Goal: Check status: Check status

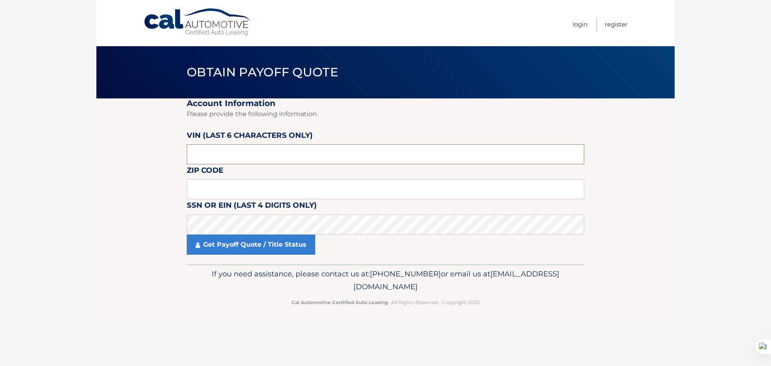
click at [211, 150] on input "text" at bounding box center [386, 154] width 398 height 20
type input "N58404"
drag, startPoint x: 220, startPoint y: 195, endPoint x: 14, endPoint y: 147, distance: 212.3
click at [220, 194] on input "text" at bounding box center [386, 189] width 398 height 20
drag, startPoint x: 223, startPoint y: 188, endPoint x: 202, endPoint y: 194, distance: 22.3
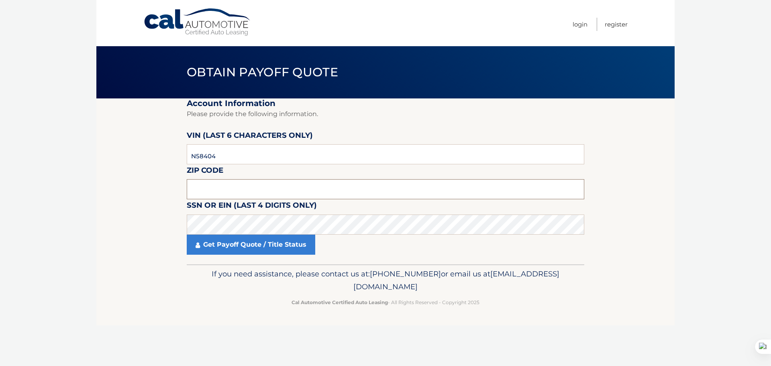
click at [223, 188] on input "text" at bounding box center [386, 189] width 398 height 20
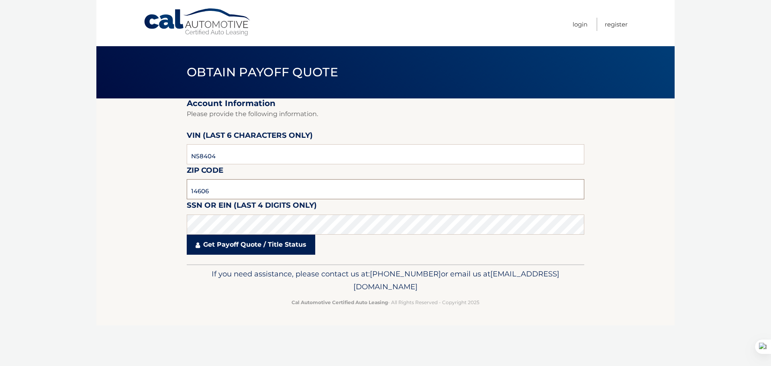
type input "14606"
click at [270, 243] on link "Get Payoff Quote / Title Status" at bounding box center [251, 245] width 129 height 20
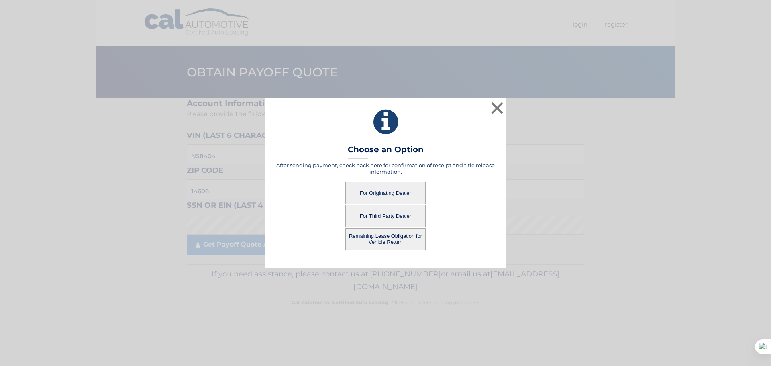
click at [384, 238] on button "Remaining Lease Obligation for Vehicle Return" at bounding box center [385, 239] width 80 height 22
click at [393, 239] on button "Remaining Lease Obligation for Vehicle Return" at bounding box center [385, 239] width 80 height 22
click at [381, 235] on button "Remaining Lease Obligation for Vehicle Return" at bounding box center [385, 239] width 80 height 22
click at [389, 216] on button "For Third Party Dealer" at bounding box center [385, 216] width 80 height 22
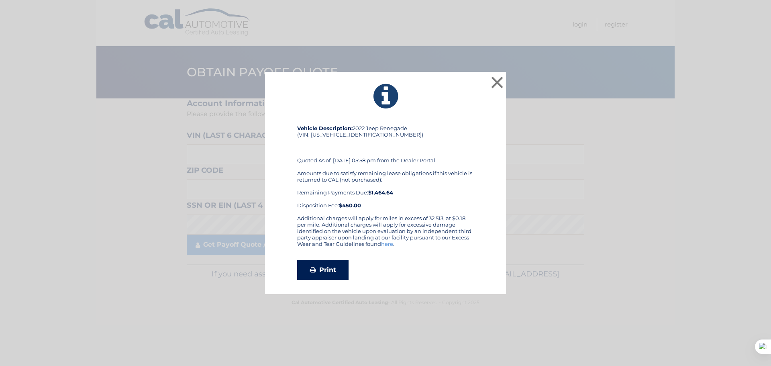
click at [328, 273] on link "Print" at bounding box center [322, 270] width 51 height 20
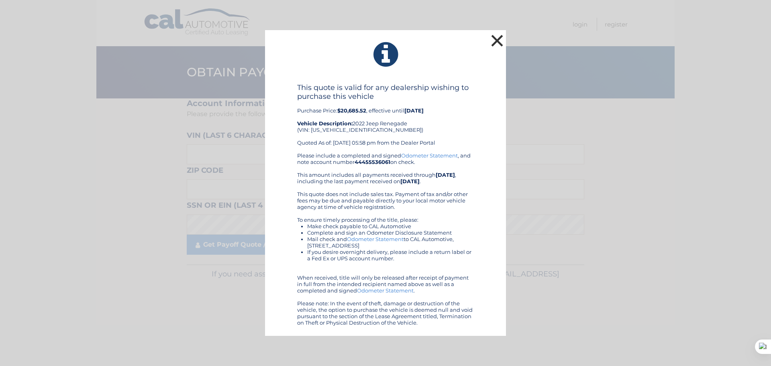
click at [494, 39] on button "×" at bounding box center [497, 41] width 16 height 16
